Goal: Task Accomplishment & Management: Manage account settings

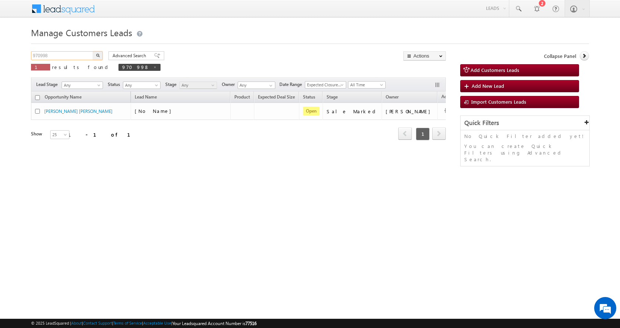
click at [42, 55] on input "970998" at bounding box center [62, 55] width 63 height 9
paste input "1841"
type input "971841"
click at [93, 51] on button "button" at bounding box center [98, 55] width 10 height 9
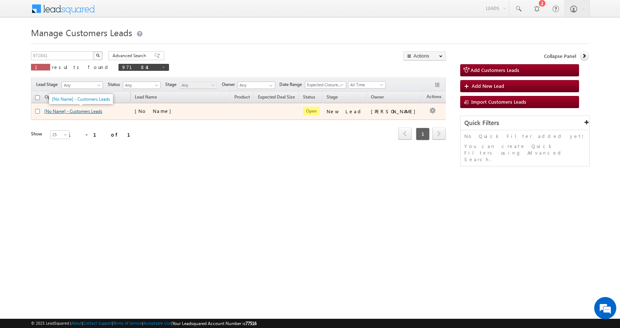
click at [82, 109] on link "[No Name] - Customers Leads" at bounding box center [73, 111] width 58 height 6
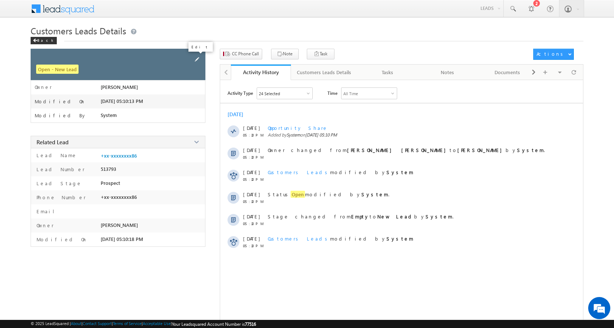
click at [197, 57] on span at bounding box center [197, 59] width 8 height 8
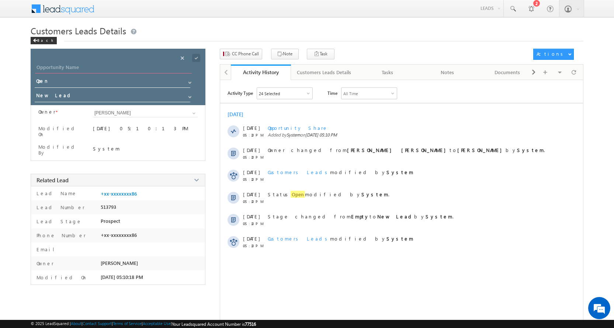
click at [50, 66] on input "Opportunity Name" at bounding box center [113, 68] width 157 height 10
paste input "Lalita"
type input "Lalita"
click at [189, 95] on span at bounding box center [190, 97] width 6 height 6
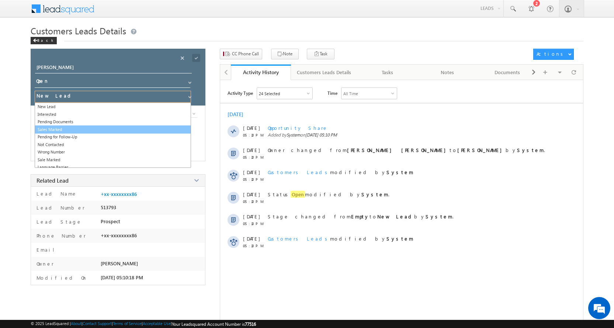
click at [65, 128] on link "Sales Marked" at bounding box center [113, 129] width 156 height 8
type input "Sales Marked"
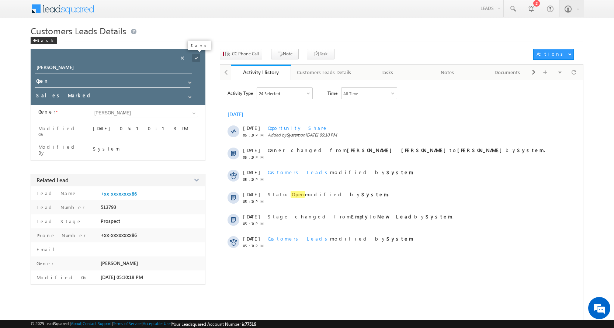
click at [196, 59] on span at bounding box center [196, 58] width 8 height 8
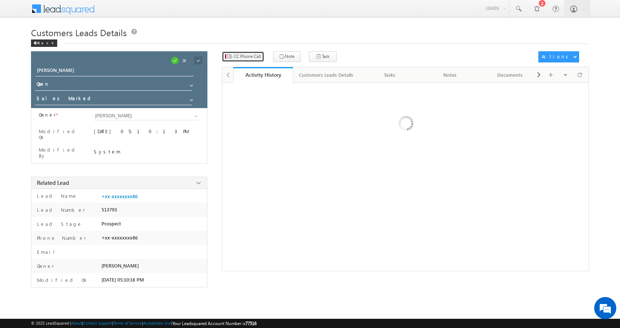
click at [251, 55] on span "CC Phone Call" at bounding box center [247, 56] width 27 height 7
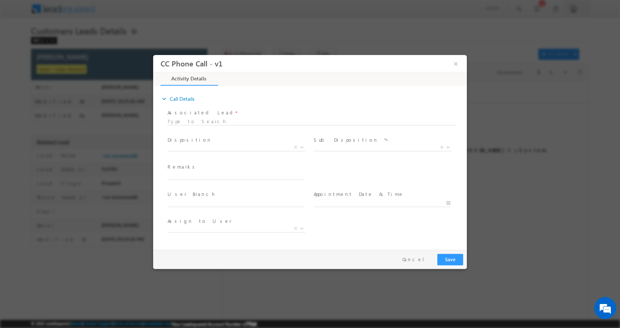
select select "Rose.Shyse+sgrl@leadsquared.com"
click at [198, 175] on input "text" at bounding box center [235, 175] width 137 height 7
paste input "lalita-8788752886- TOP UP - 5 L-PIN CODE-441105 to nagpur"
type input "lalita-8788752886- TOP UP - 5 L-PIN CODE-441105 to nagpur"
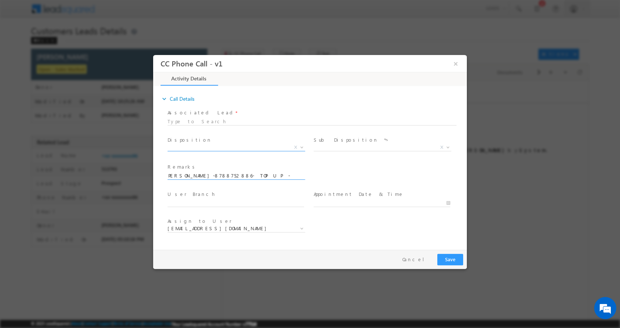
click at [301, 148] on span at bounding box center [300, 147] width 7 height 10
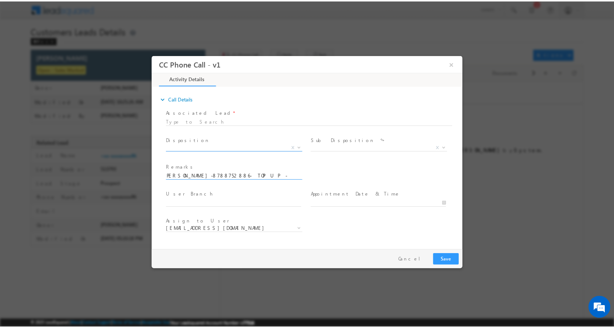
scroll to position [0, 0]
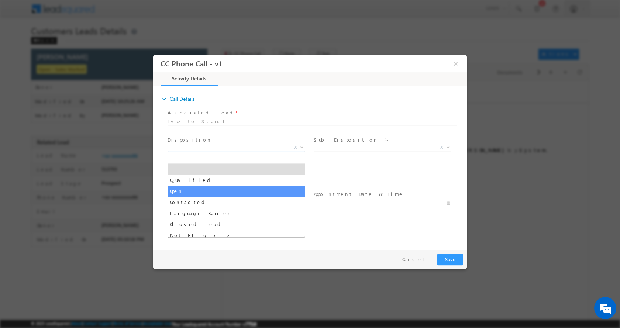
select select "Qualified"
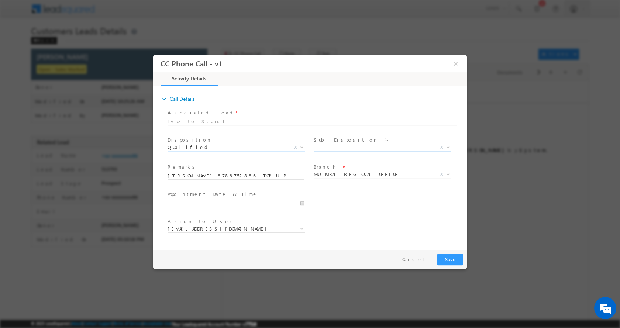
click at [445, 147] on span at bounding box center [446, 147] width 7 height 10
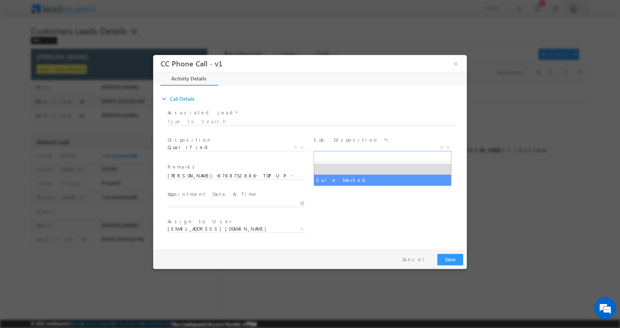
select select "Sale Marked"
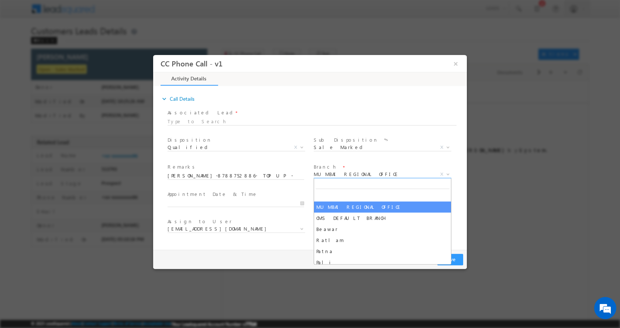
click at [449, 173] on b at bounding box center [448, 173] width 4 height 3
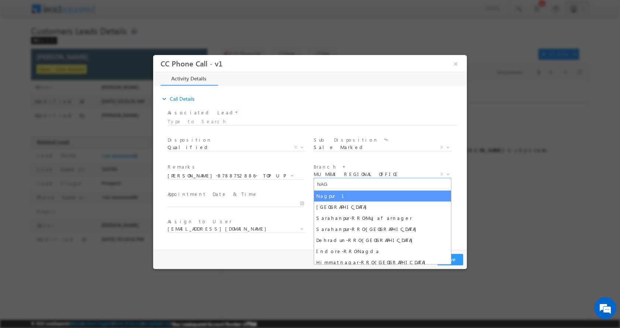
type input "NAG"
select select "Nagpur 1"
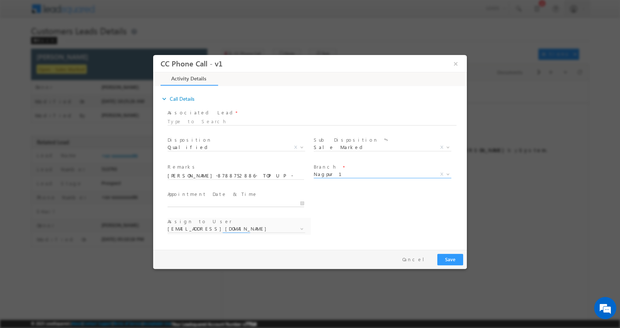
type input "10/08/2025 10:21 AM"
click at [299, 203] on input "10/08/2025 10:21 AM" at bounding box center [235, 202] width 137 height 7
select select "anil.shewade@sgrlimited.in"
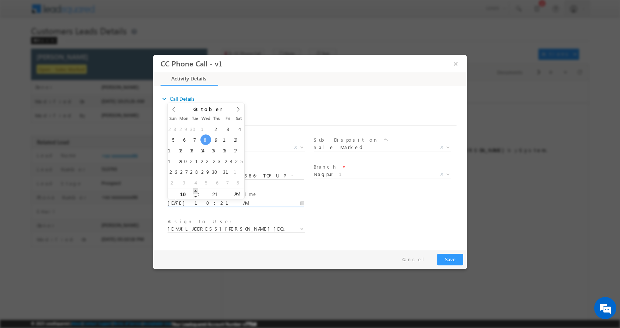
type input "10/08/2025 11:21 AM"
type input "11"
click at [195, 191] on span at bounding box center [195, 191] width 5 height 6
type input "10/08/2025 12:21 PM"
type input "12"
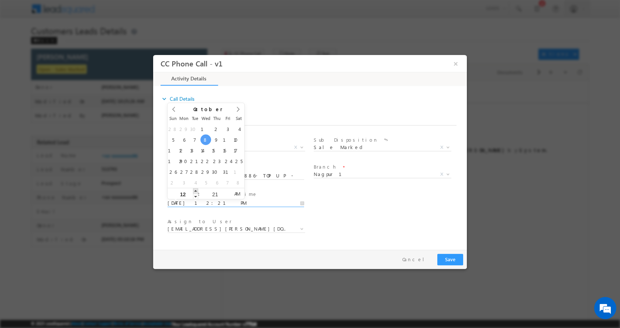
click at [195, 191] on span at bounding box center [195, 191] width 5 height 6
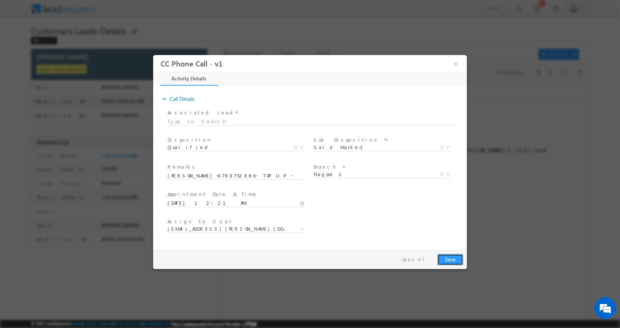
click at [446, 260] on button "Save" at bounding box center [450, 258] width 26 height 11
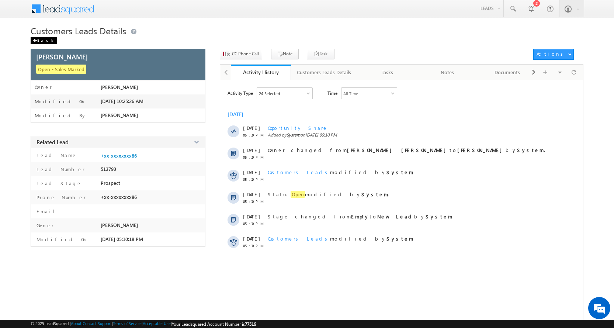
click at [40, 41] on div "Back" at bounding box center [44, 40] width 26 height 7
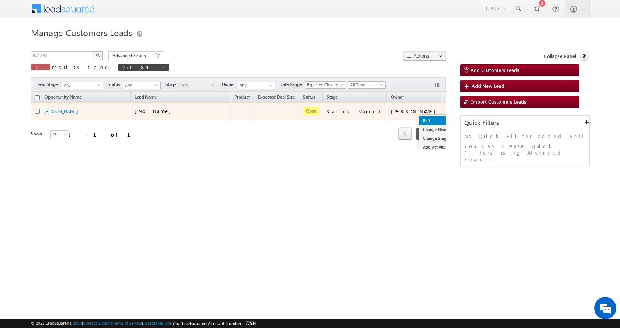
click at [419, 121] on link "Edit" at bounding box center [437, 120] width 37 height 9
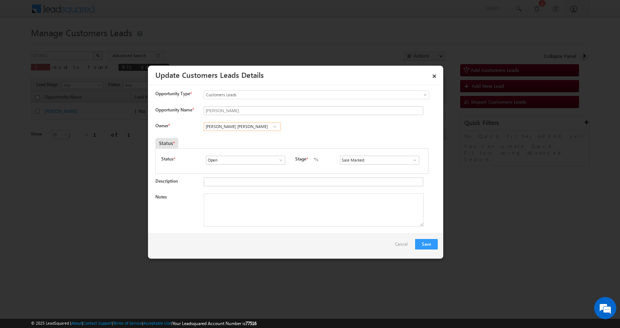
click at [220, 127] on input "Anil Ruprao Shewade" at bounding box center [242, 126] width 77 height 9
paste input "shish Kailash Bhati"
click at [245, 137] on link "Ashish Kailash Bhati ashish.bhati@sgrlimited.in" at bounding box center [242, 138] width 77 height 14
type input "Ashish Kailash Bhati"
click at [265, 207] on textarea "Notes" at bounding box center [314, 209] width 220 height 33
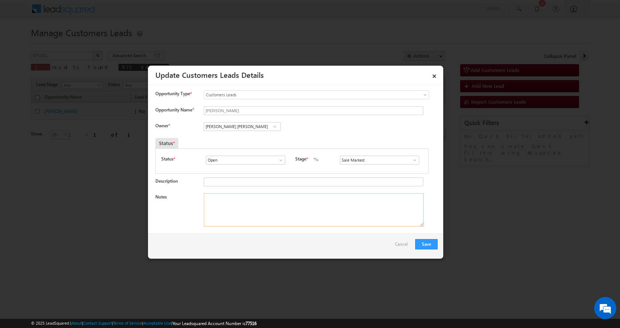
paste textarea "lalita-8788752886- TOP UP - 5 L-PIN CODE-441105 to nagpur"
type textarea "lalita-8788752886- TOP UP - 5 L-PIN CODE-441105 to nagpur"
click at [424, 241] on button "Save" at bounding box center [426, 244] width 23 height 10
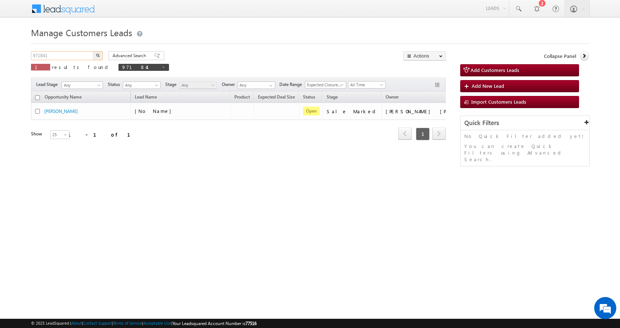
click at [36, 57] on input "971841" at bounding box center [62, 55] width 63 height 9
paste input "52154"
type input "952154"
click at [97, 55] on img "button" at bounding box center [98, 55] width 4 height 4
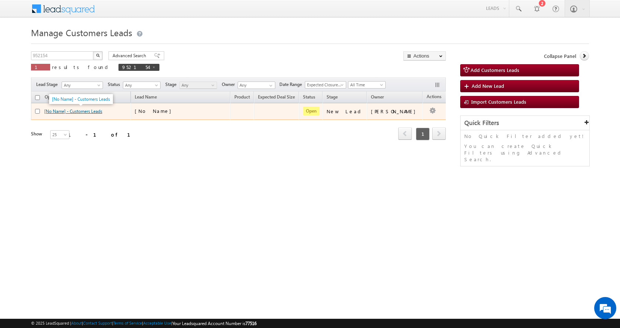
click at [62, 112] on link "[No Name] - Customers Leads" at bounding box center [73, 111] width 58 height 6
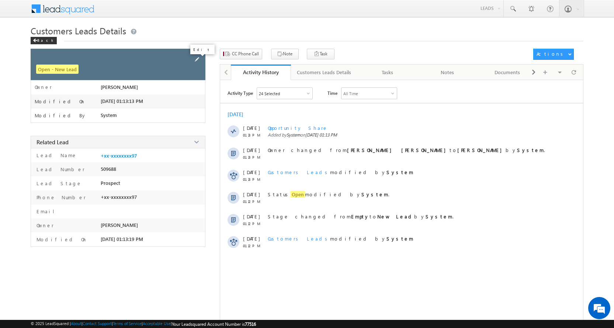
click at [199, 62] on span at bounding box center [197, 59] width 8 height 8
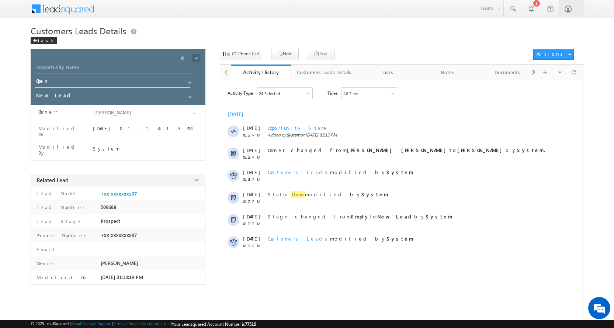
click at [63, 68] on input "Opportunity Name" at bounding box center [113, 68] width 157 height 10
paste input "[PERSON_NAME]"
type input "[PERSON_NAME]"
click at [190, 96] on span at bounding box center [190, 97] width 6 height 6
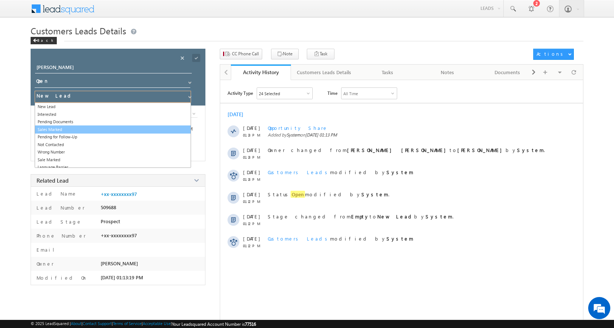
click at [50, 128] on link "Sales Marked" at bounding box center [113, 129] width 156 height 8
type input "Sales Marked"
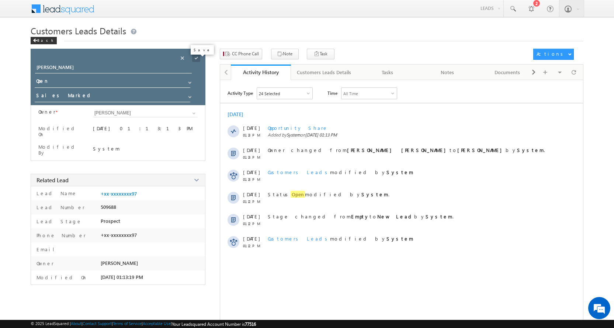
click at [194, 57] on span at bounding box center [196, 58] width 8 height 8
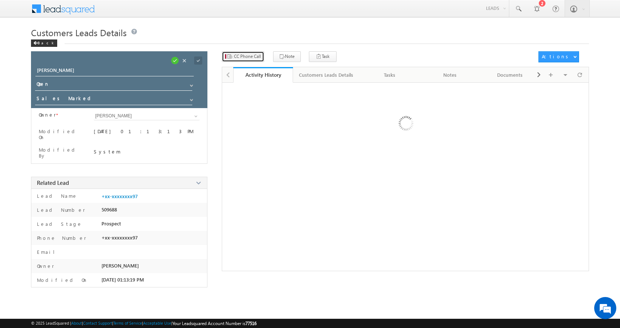
click at [245, 55] on span "CC Phone Call" at bounding box center [247, 56] width 27 height 7
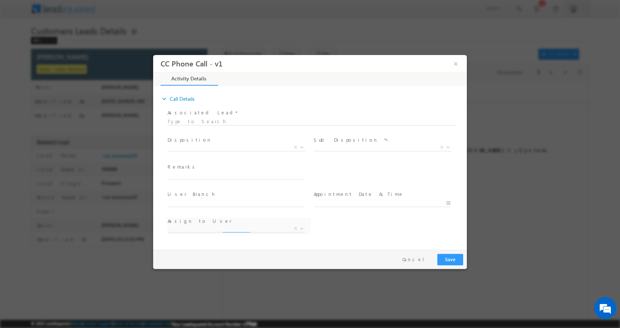
select select "bhanwar.bairwa@sgrlimited.in"
click at [183, 177] on input "text" at bounding box center [235, 175] width 137 height 7
type input "Durga Devi-7728943197-TOP UP - 2-3 L -952154-Bhilwara TO"
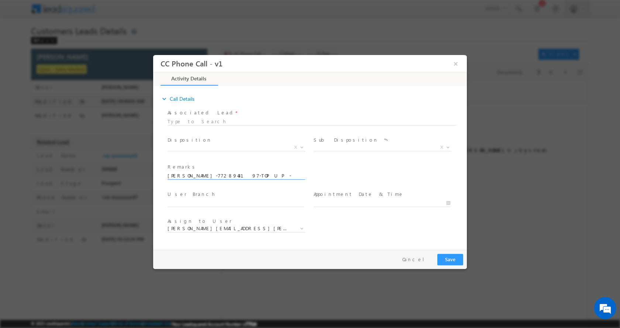
click at [287, 177] on input "Durga Devi-7728943197-TOP UP - 2-3 L -952154-Bhilwara TO" at bounding box center [235, 175] width 137 height 7
paste input "Durga Devi-7728943197-TOP UP - 2-3 L -952154-Bhilwara-311001"
type input "Durga Devi-7728943197-TOP UP - 2-3 L -952154-Bhilwara-311001"
click at [303, 147] on b at bounding box center [302, 146] width 4 height 3
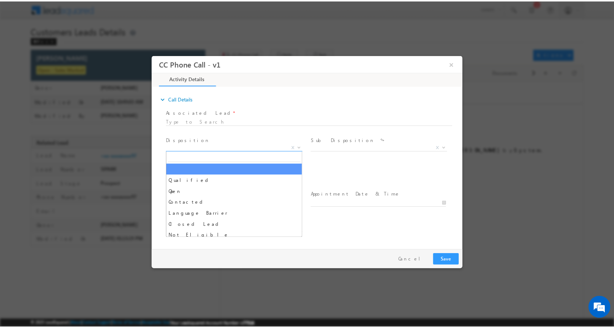
scroll to position [0, 0]
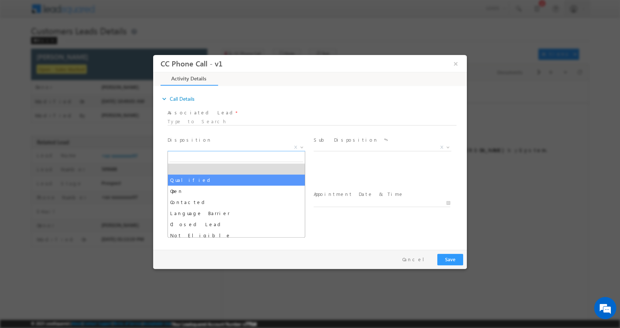
select select "Qualified"
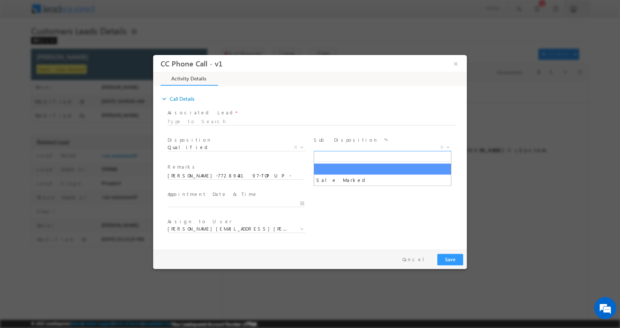
click at [448, 146] on b at bounding box center [448, 146] width 4 height 3
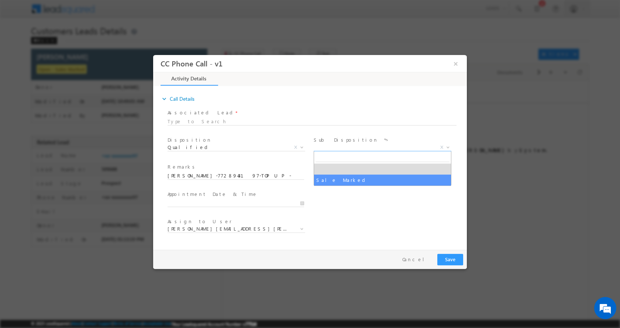
select select "Sale Marked"
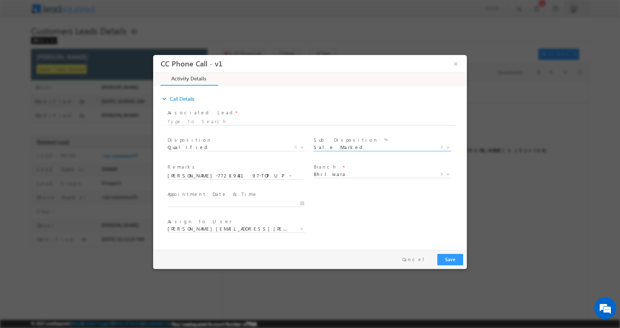
click at [304, 203] on div at bounding box center [238, 202] width 143 height 9
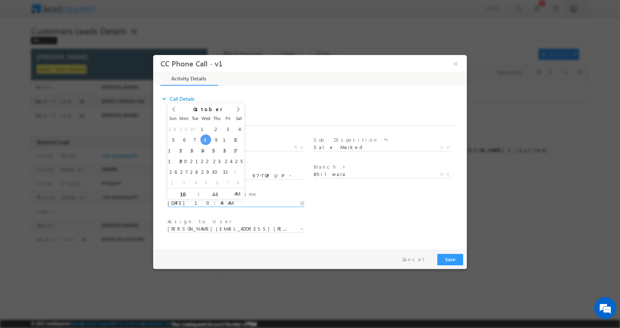
click at [303, 203] on input "10/08/2025 10:44 AM" at bounding box center [235, 202] width 137 height 7
type input "10/09/2025 11:44 AM"
type input "11"
click at [196, 191] on span at bounding box center [195, 191] width 5 height 6
type input "10/09/2025 12:44 PM"
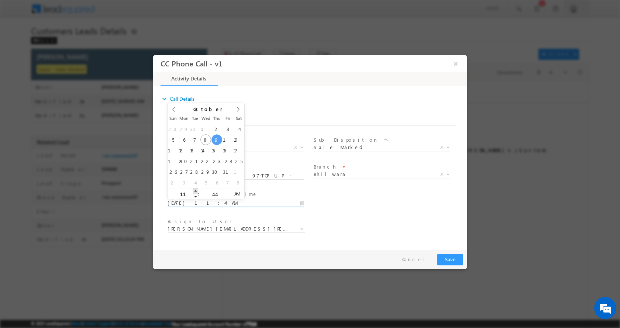
type input "12"
click at [196, 191] on span at bounding box center [195, 191] width 5 height 6
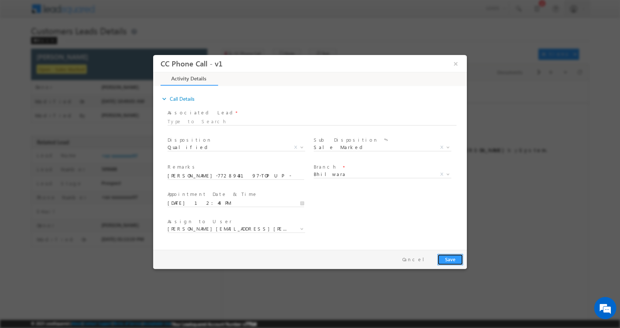
click at [450, 257] on button "Save" at bounding box center [450, 258] width 26 height 11
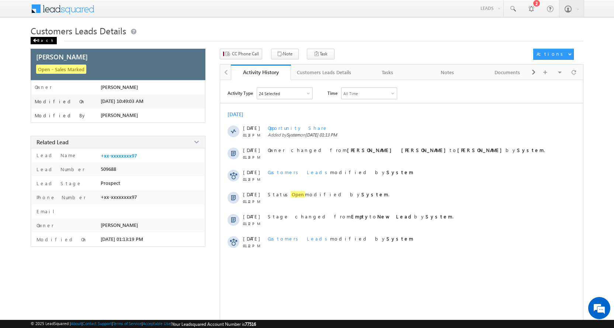
click at [41, 38] on div "Back" at bounding box center [44, 40] width 26 height 7
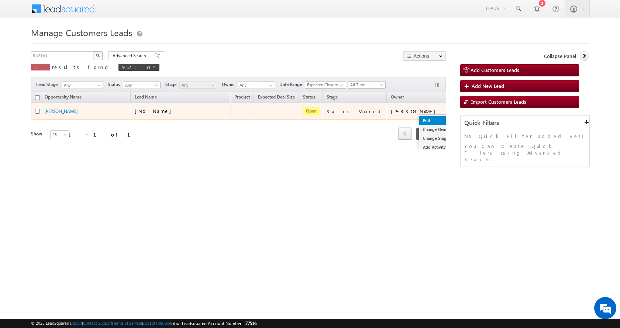
click at [419, 122] on link "Edit" at bounding box center [437, 120] width 37 height 9
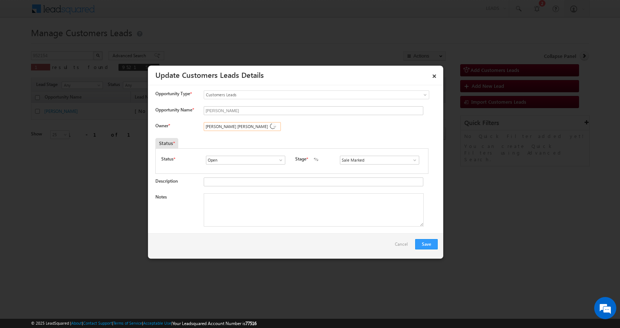
paste input "Kleram Rebari"
type input "K"
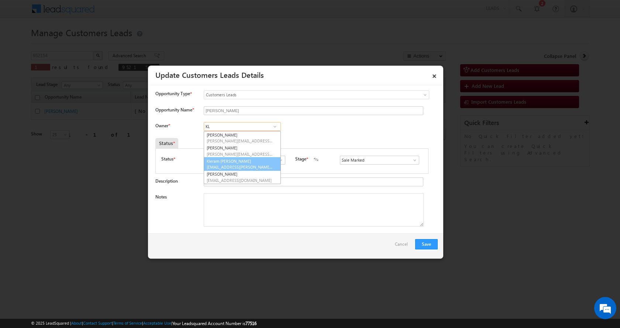
click at [252, 165] on span "kleram.rabari@sgrlimited.in" at bounding box center [240, 167] width 66 height 6
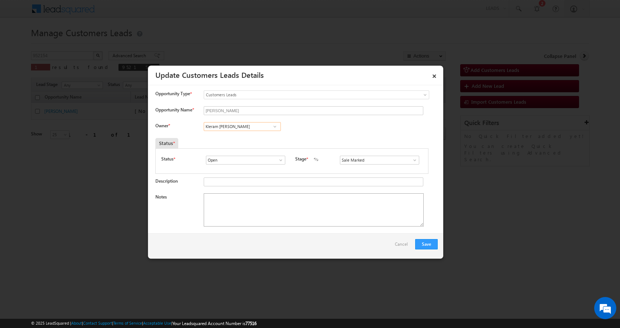
type input "Kleram [PERSON_NAME]"
click at [241, 215] on textarea "Notes" at bounding box center [314, 209] width 220 height 33
click at [236, 203] on textarea "Notes" at bounding box center [314, 209] width 220 height 33
paste textarea "Durga Devi-7728943197-TOP UP - 2-3 L -952154-Bhilwara-311001"
type textarea "Durga Devi-7728943197-TOP UP - 2-3 L -952154-Bhilwara-311001"
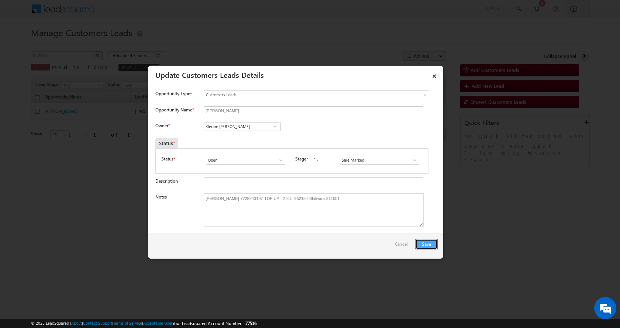
click at [423, 243] on button "Save" at bounding box center [426, 244] width 23 height 10
